Goal: Check status: Check status

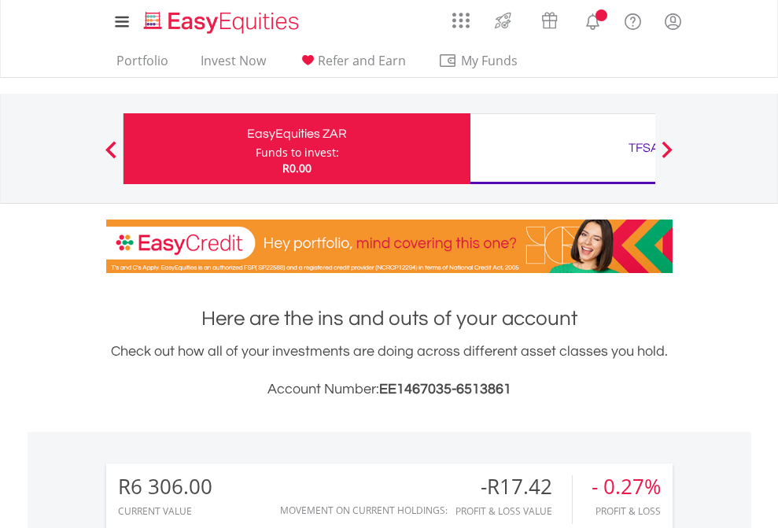
scroll to position [151, 247]
click at [256, 149] on div "Funds to invest:" at bounding box center [297, 153] width 83 height 16
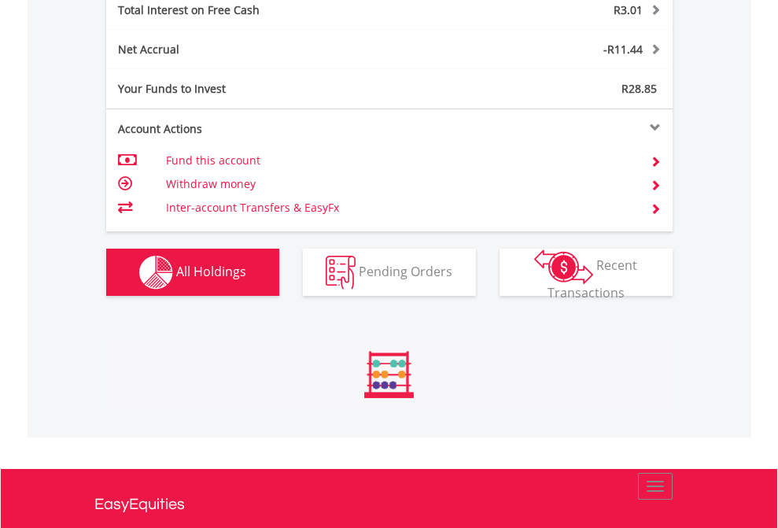
scroll to position [151, 247]
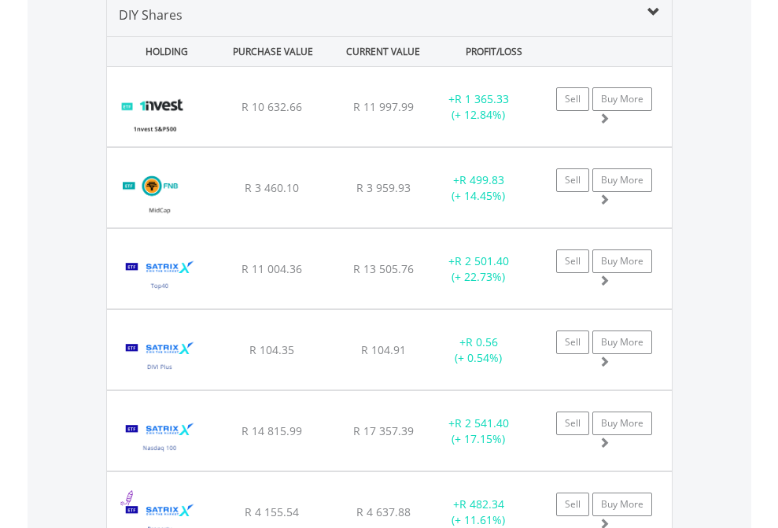
scroll to position [1520, 0]
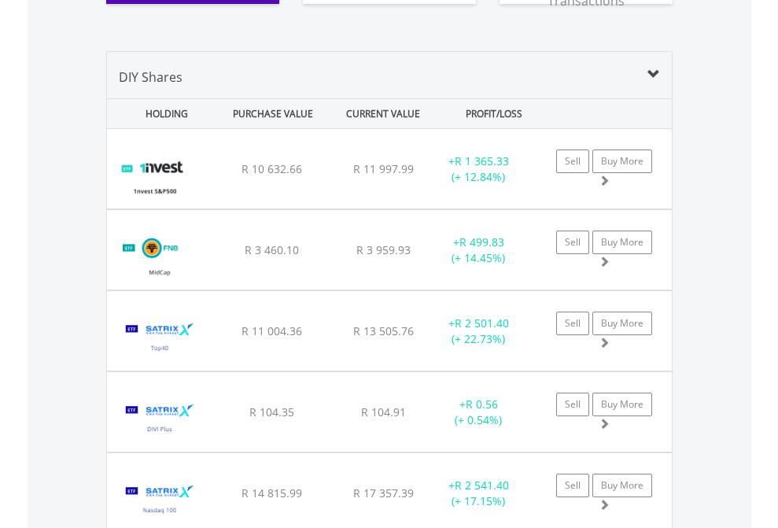
scroll to position [151, 247]
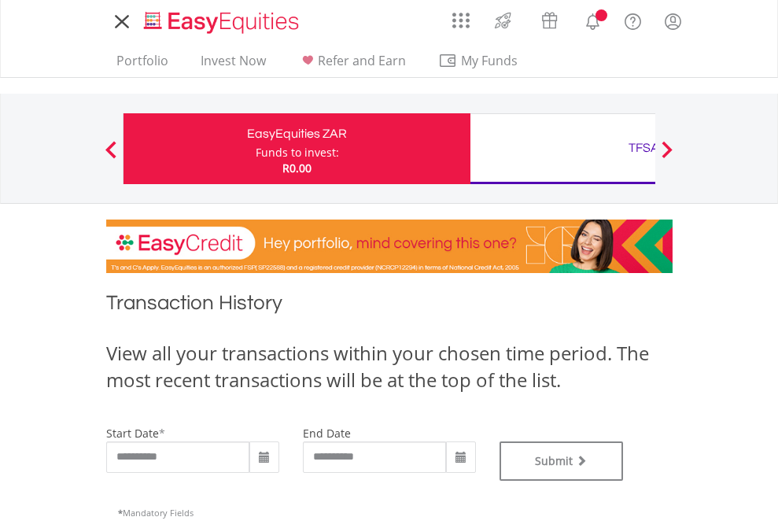
type input "**********"
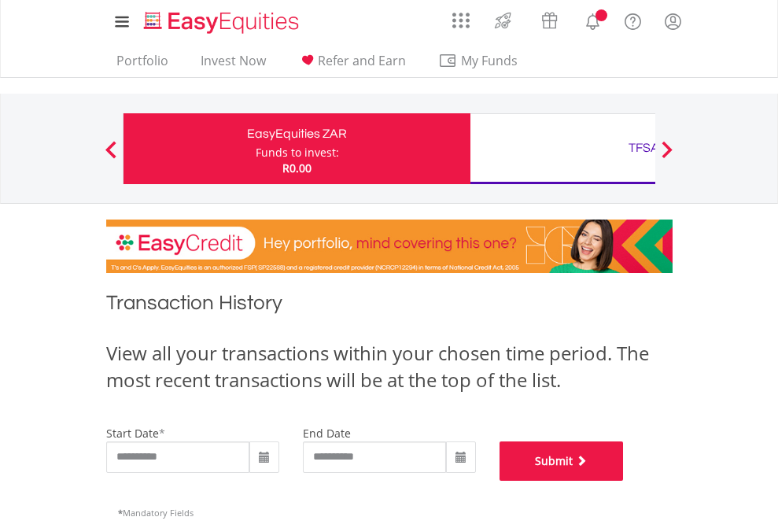
click at [624, 480] on button "Submit" at bounding box center [561, 460] width 124 height 39
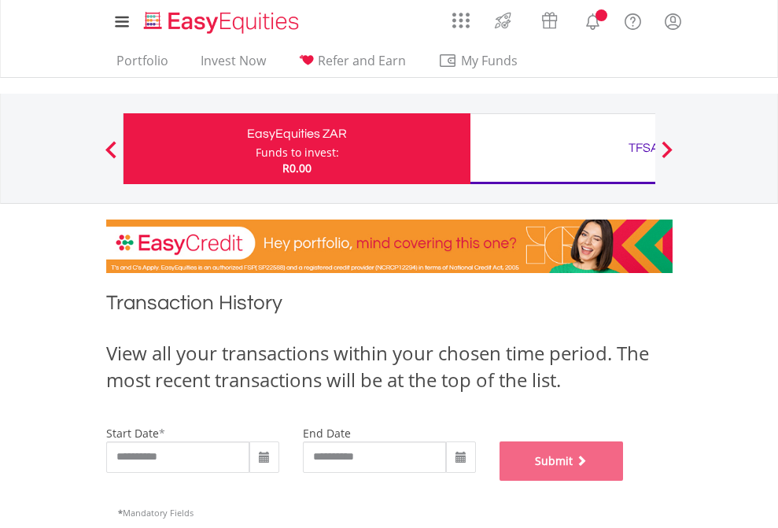
scroll to position [638, 0]
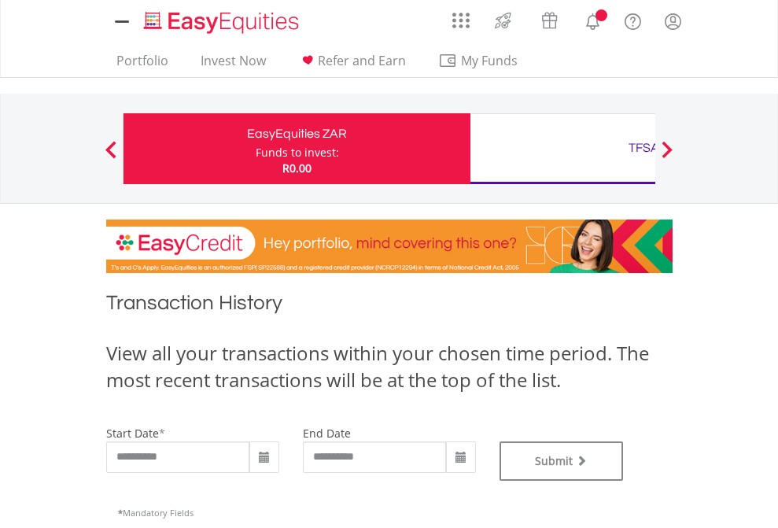
click at [562, 149] on div "TFSA" at bounding box center [644, 148] width 328 height 22
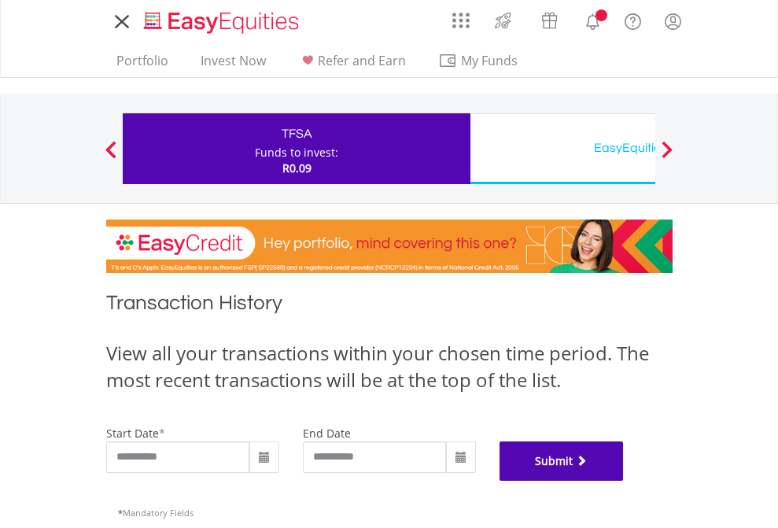
click at [624, 480] on button "Submit" at bounding box center [561, 460] width 124 height 39
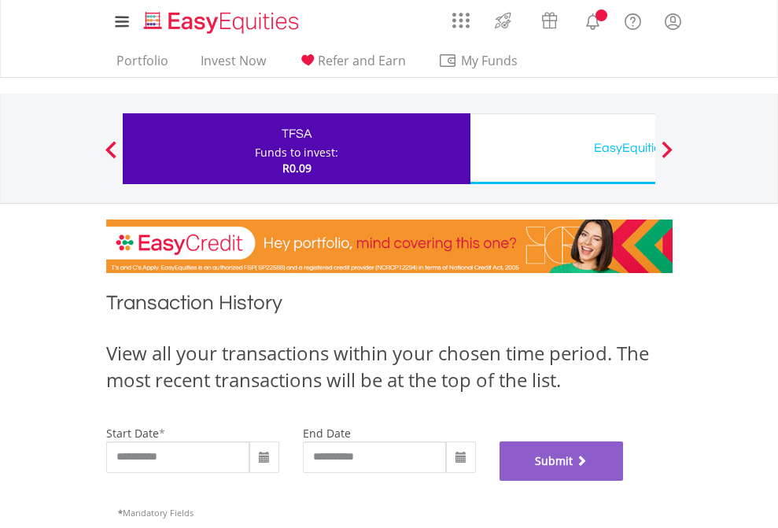
scroll to position [638, 0]
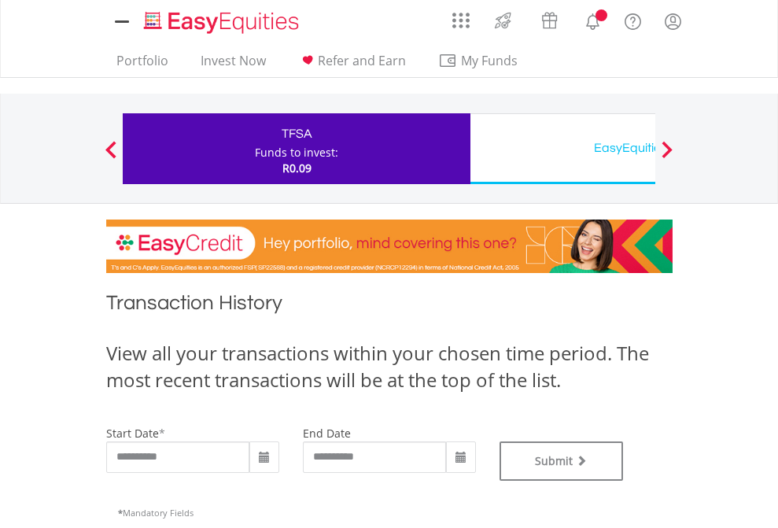
click at [562, 149] on div "EasyEquities USD" at bounding box center [644, 148] width 328 height 22
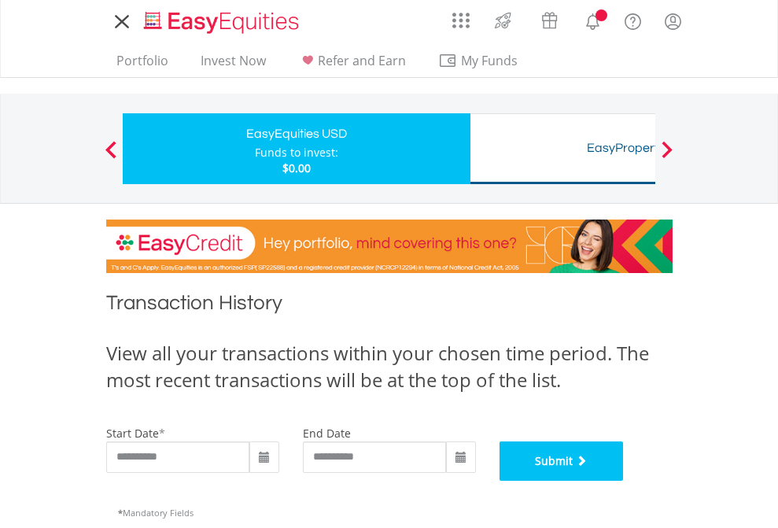
click at [624, 480] on button "Submit" at bounding box center [561, 460] width 124 height 39
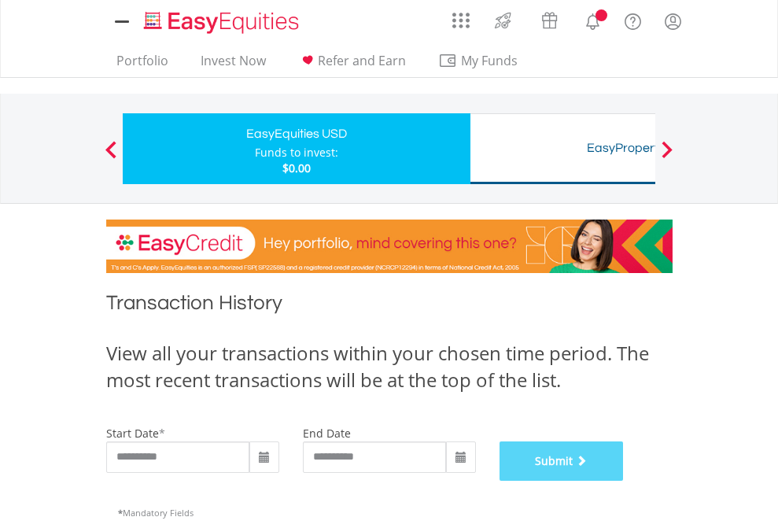
scroll to position [638, 0]
